Goal: Task Accomplishment & Management: Complete application form

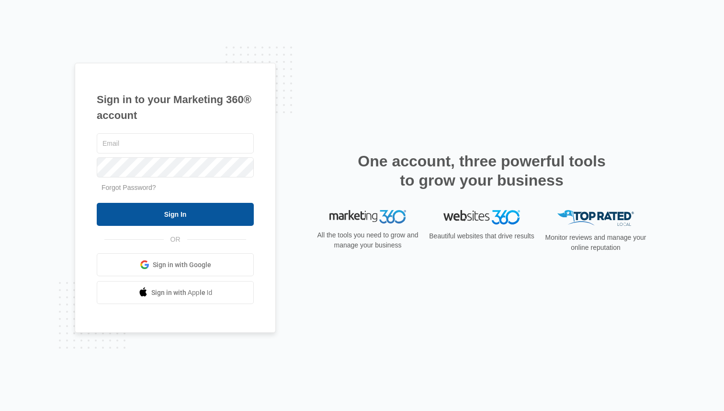
type input "[EMAIL_ADDRESS][DOMAIN_NAME]"
click at [175, 217] on input "Sign In" at bounding box center [175, 214] width 157 height 23
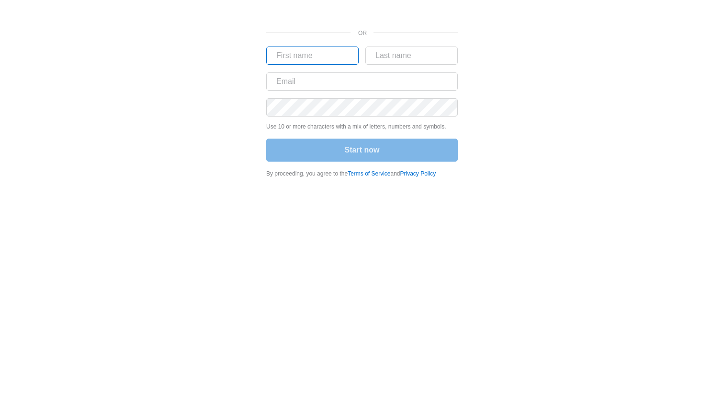
click at [314, 61] on input "text" at bounding box center [312, 55] width 92 height 18
type input "chase"
click at [378, 57] on input "text" at bounding box center [412, 55] width 92 height 18
type input "rolf"
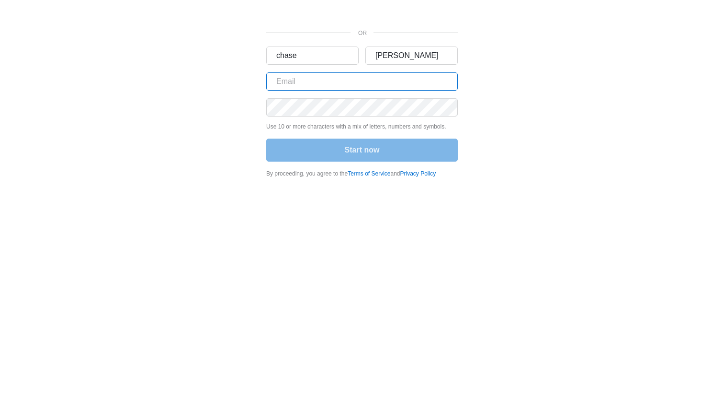
click at [394, 77] on input "text" at bounding box center [362, 81] width 192 height 18
type input "chase.rolf@rcdetailingcincinnati.com"
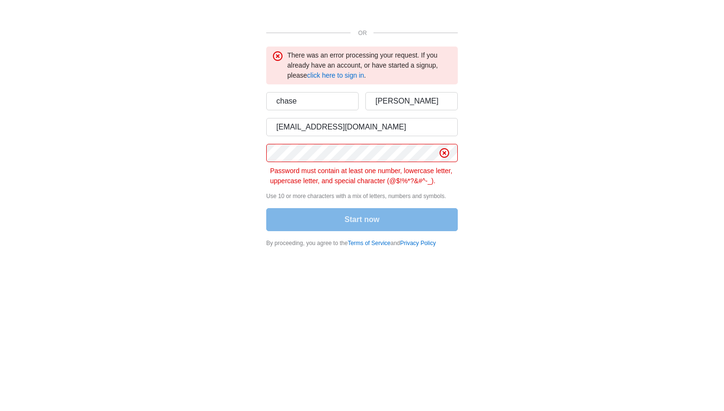
click at [394, 221] on div "Start now" at bounding box center [362, 220] width 192 height 25
click at [262, 154] on div "OR There was an error processing your request. If you already have an account, …" at bounding box center [362, 126] width 575 height 253
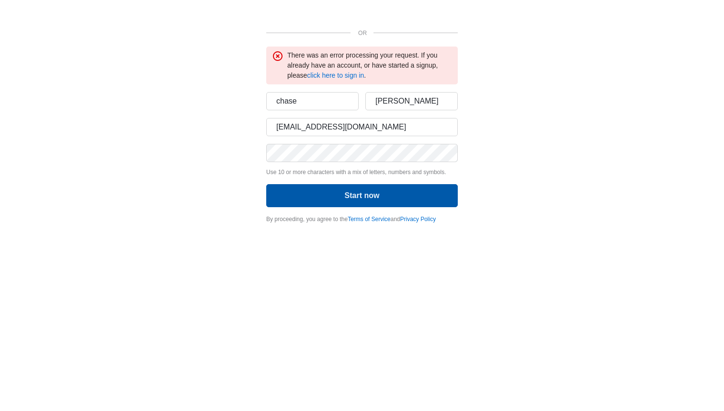
click at [276, 193] on button "Start now" at bounding box center [362, 195] width 192 height 23
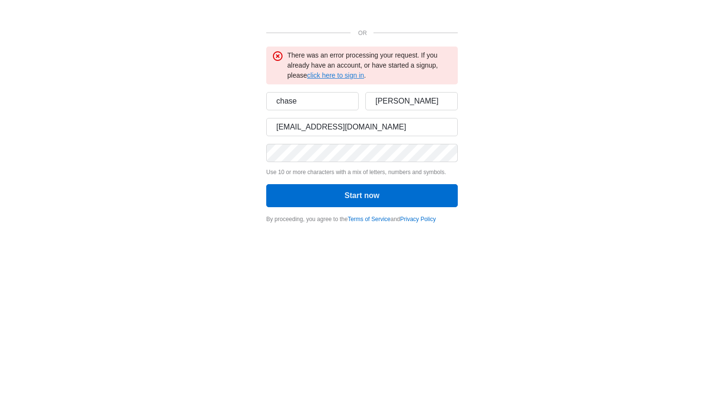
click at [336, 75] on link "click here to sign in" at bounding box center [335, 75] width 57 height 8
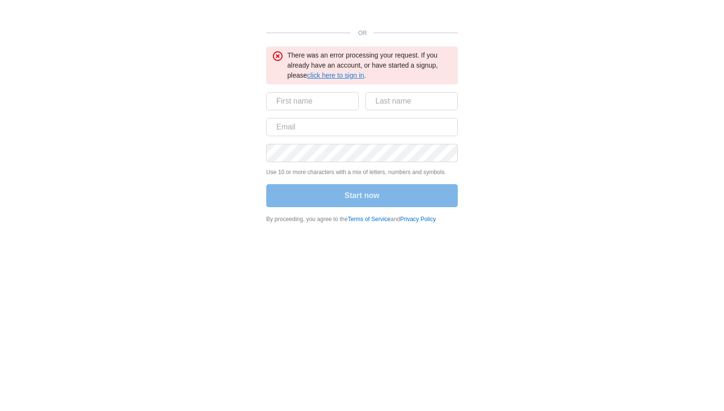
click at [335, 76] on link "click here to sign in" at bounding box center [335, 75] width 57 height 8
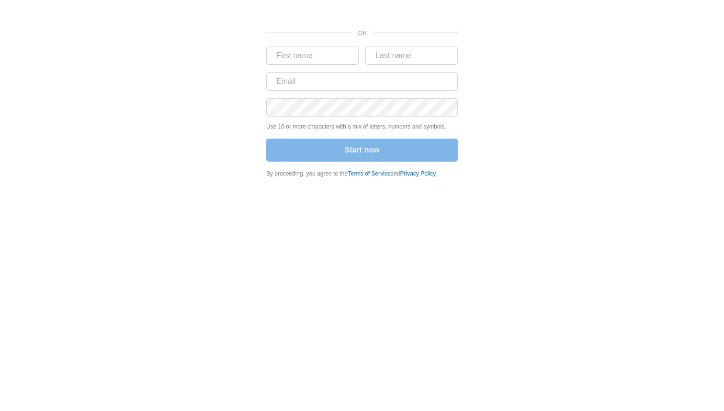
click at [355, 158] on div "Start now" at bounding box center [362, 150] width 192 height 25
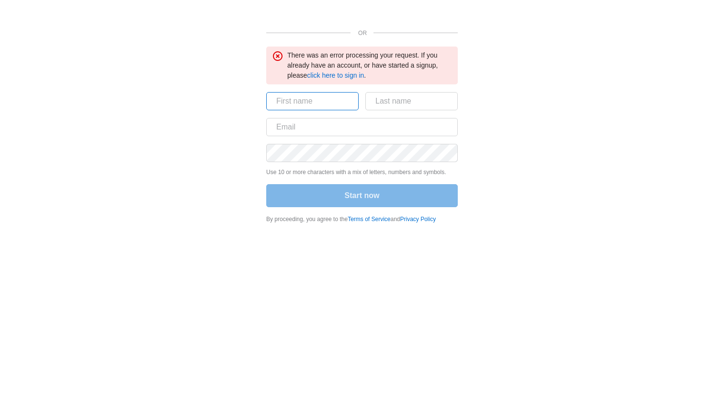
click at [339, 99] on input "text" at bounding box center [312, 101] width 92 height 18
type input "chase"
click at [374, 109] on input "text" at bounding box center [412, 101] width 92 height 18
type input "rolf"
click at [388, 126] on input "text" at bounding box center [362, 127] width 192 height 18
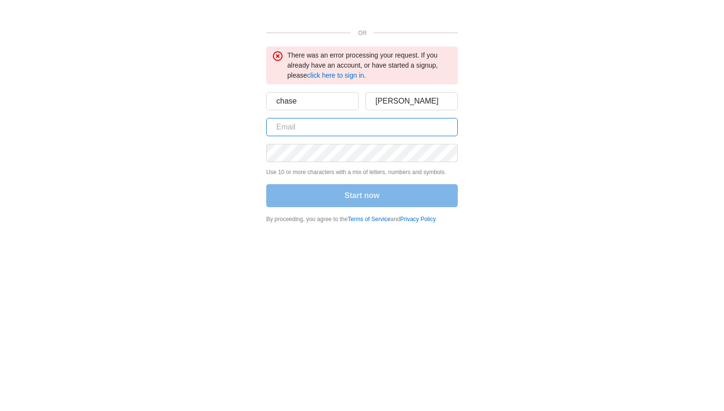
type input "chase.rolf@rcdetailingcincinnati.com"
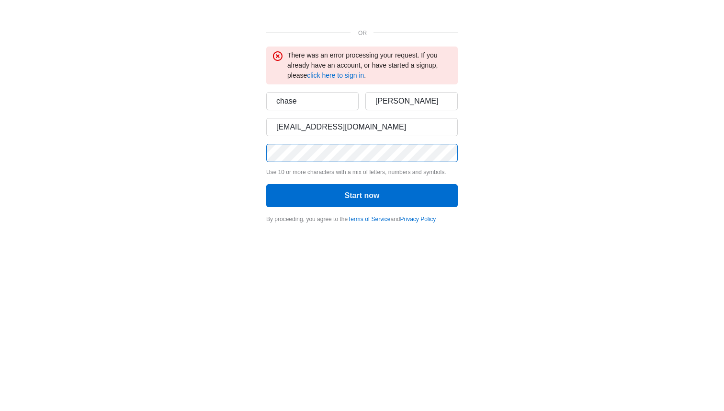
click at [266, 184] on button "Start now" at bounding box center [362, 195] width 192 height 23
click at [355, 75] on link "click here to sign in" at bounding box center [335, 75] width 57 height 8
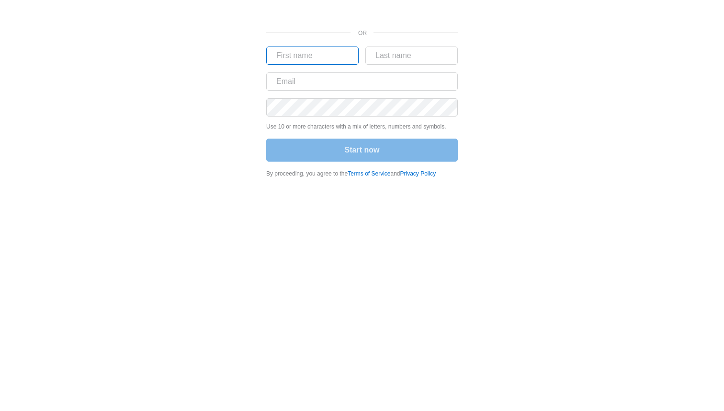
click at [331, 58] on input "text" at bounding box center [312, 55] width 92 height 18
type input "chase"
click at [379, 57] on input "text" at bounding box center [412, 55] width 92 height 18
type input "[PERSON_NAME]"
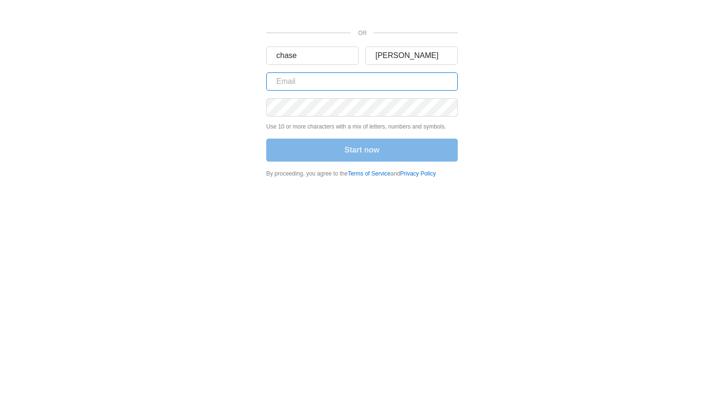
click at [407, 79] on input "text" at bounding box center [362, 81] width 192 height 18
type input "[EMAIL_ADDRESS][DOMAIN_NAME]"
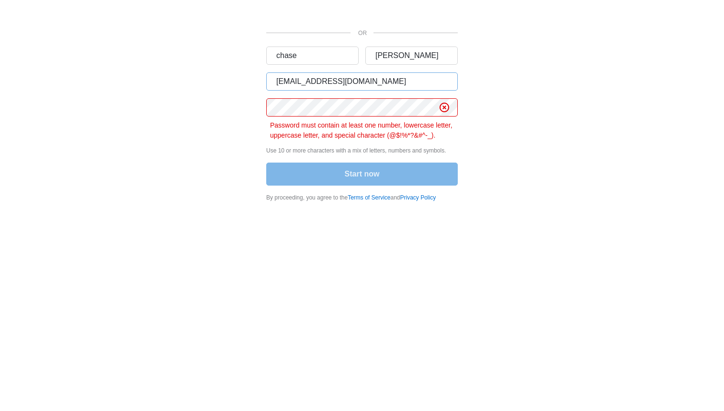
click at [266, 162] on button "Start now" at bounding box center [362, 173] width 192 height 23
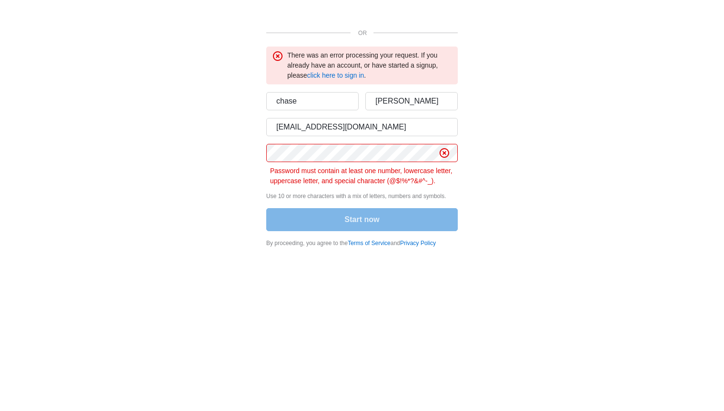
click at [350, 212] on div "Start now" at bounding box center [362, 220] width 192 height 25
click at [350, 217] on div "Start now" at bounding box center [362, 220] width 192 height 25
click at [350, 221] on div "Start now" at bounding box center [362, 220] width 192 height 25
click at [399, 229] on div "Start now" at bounding box center [362, 220] width 192 height 25
click at [207, 156] on div "OR There was an error processing your request. If you already have an account, …" at bounding box center [362, 126] width 575 height 253
